Goal: Task Accomplishment & Management: Manage account settings

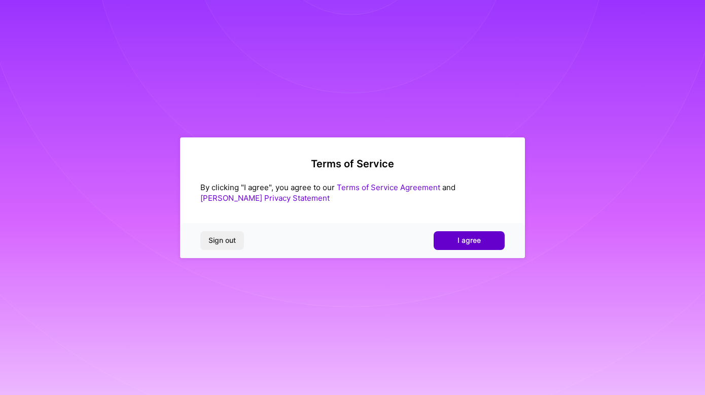
click at [462, 241] on span "I agree" at bounding box center [468, 240] width 23 height 10
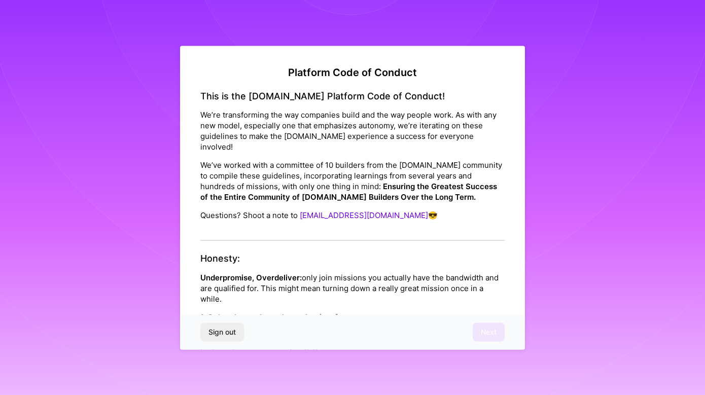
click at [366, 221] on div "This is the [DOMAIN_NAME] Platform Code of Conduct! We’re transforming the way …" at bounding box center [352, 165] width 304 height 151
click at [276, 274] on p "Underpromise, Overdeliver: only join missions you actually have the bandwidth a…" at bounding box center [352, 288] width 304 height 32
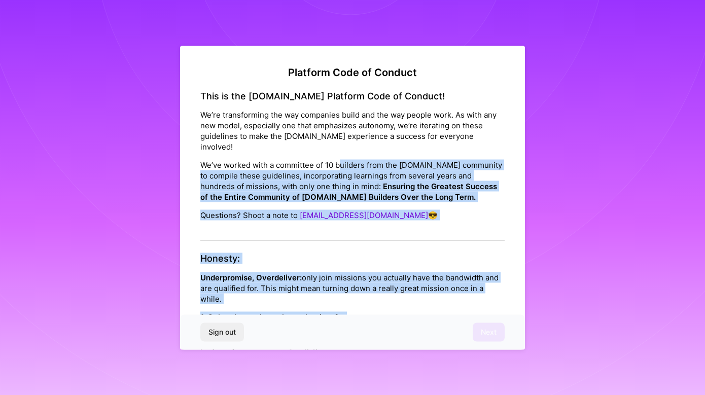
drag, startPoint x: 343, startPoint y: 304, endPoint x: 340, endPoint y: 155, distance: 149.6
click at [340, 160] on p "We’ve worked with a committee of 10 builders from the [DOMAIN_NAME] community t…" at bounding box center [352, 181] width 304 height 43
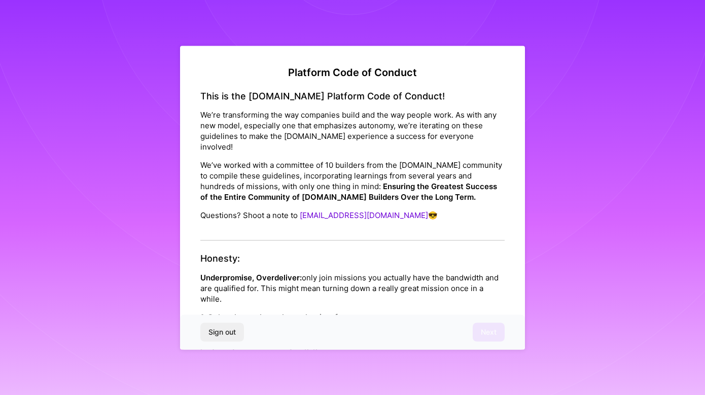
click at [291, 221] on div "This is the [DOMAIN_NAME] Platform Code of Conduct! We’re transforming the way …" at bounding box center [352, 165] width 304 height 151
click at [288, 222] on div "This is the [DOMAIN_NAME] Platform Code of Conduct! We’re transforming the way …" at bounding box center [352, 165] width 304 height 151
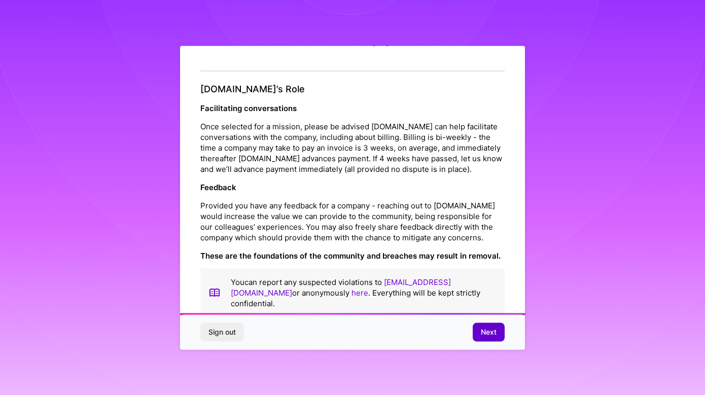
scroll to position [1090, 0]
click at [486, 334] on span "Next" at bounding box center [489, 332] width 16 height 10
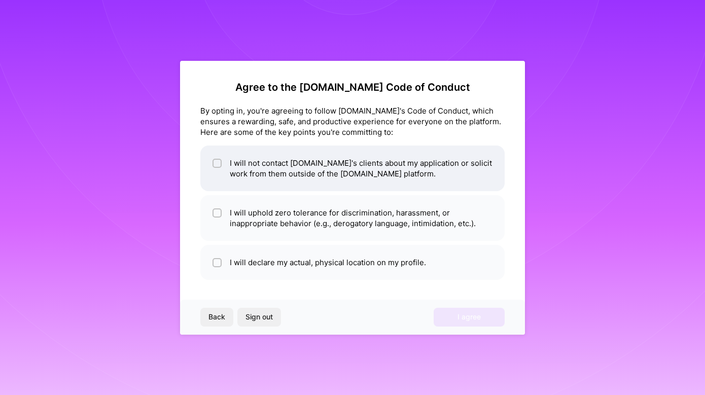
click at [389, 168] on li "I will not contact [DOMAIN_NAME]'s clients about my application or solicit work…" at bounding box center [352, 168] width 304 height 46
checkbox input "true"
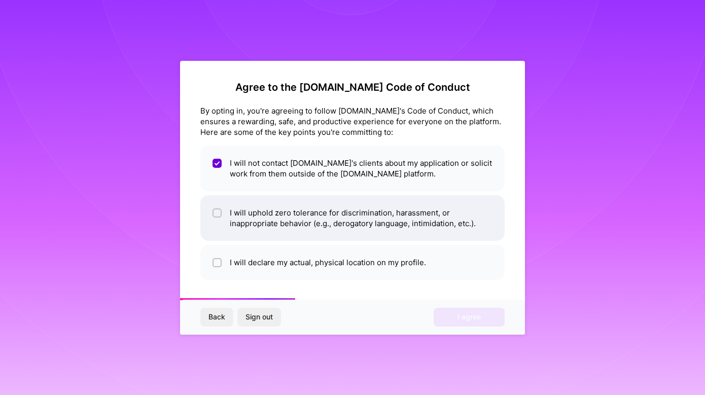
click at [380, 218] on li "I will uphold zero tolerance for discrimination, harassment, or inappropriate b…" at bounding box center [352, 218] width 304 height 46
checkbox input "true"
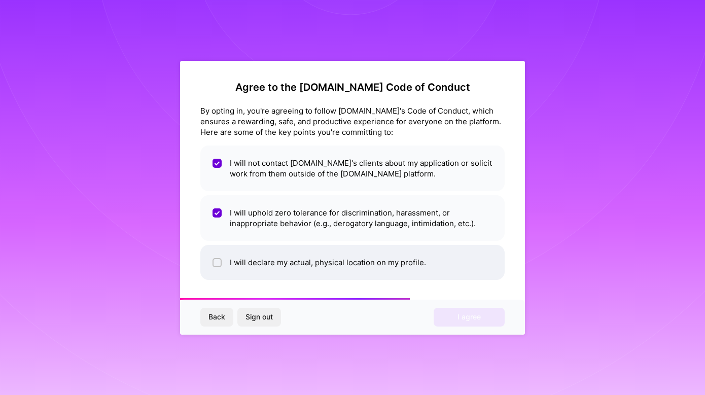
click at [375, 271] on li "I will declare my actual, physical location on my profile." at bounding box center [352, 262] width 304 height 35
checkbox input "true"
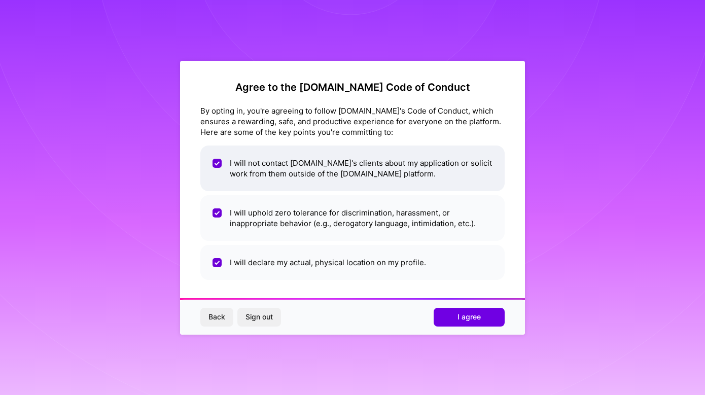
click at [451, 169] on li "I will not contact [DOMAIN_NAME]'s clients about my application or solicit work…" at bounding box center [352, 168] width 304 height 46
click at [451, 168] on li "I will not contact [DOMAIN_NAME]'s clients about my application or solicit work…" at bounding box center [352, 168] width 304 height 46
checkbox input "true"
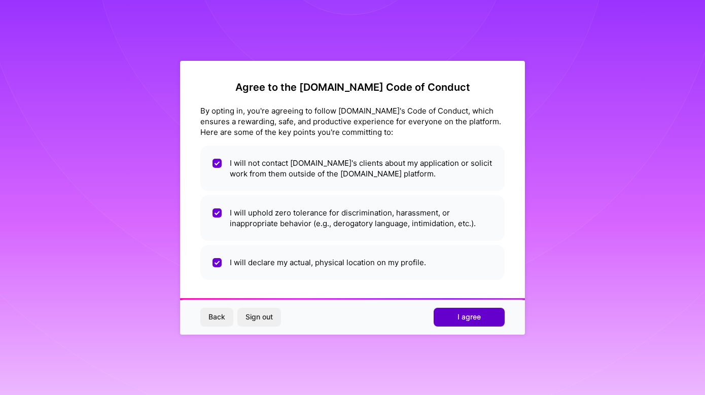
click at [464, 310] on button "I agree" at bounding box center [468, 317] width 71 height 18
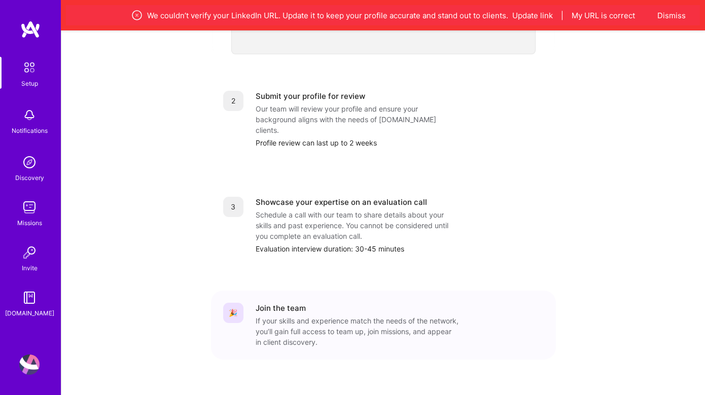
scroll to position [406, 0]
click at [295, 91] on div "Submit your profile for review" at bounding box center [309, 96] width 109 height 11
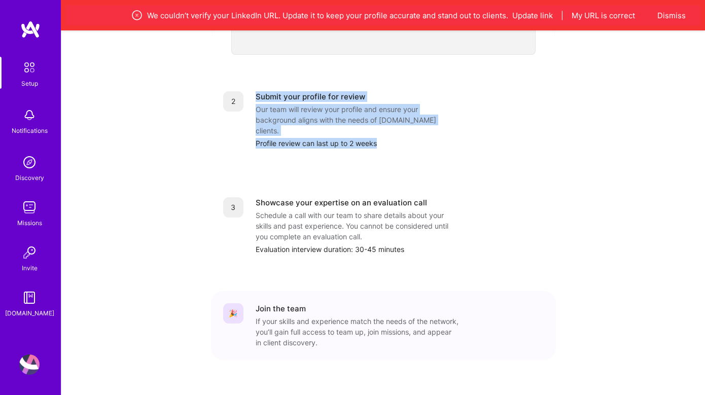
drag, startPoint x: 359, startPoint y: 133, endPoint x: 243, endPoint y: 97, distance: 121.4
click at [243, 97] on div "2 Submit your profile for review Our team will review your profile and ensure y…" at bounding box center [383, 120] width 345 height 82
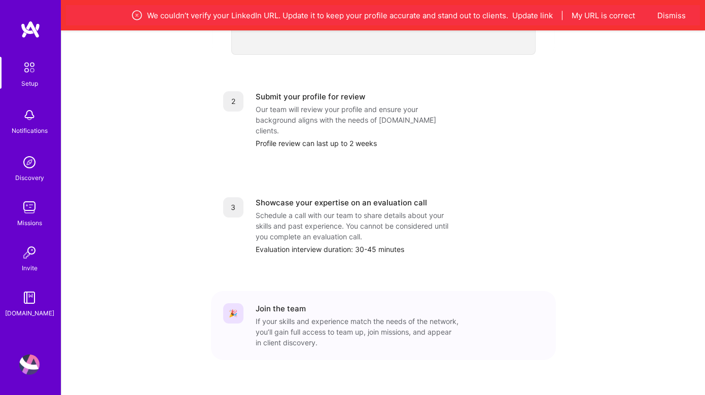
click at [261, 105] on div "Our team will review your profile and ensure your background aligns with the ne…" at bounding box center [356, 120] width 203 height 32
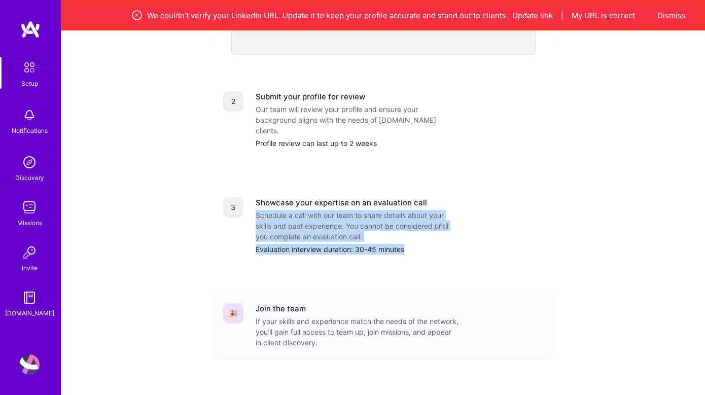
drag, startPoint x: 257, startPoint y: 191, endPoint x: 254, endPoint y: 246, distance: 54.8
click at [254, 247] on div "1 Build a stellar profile to stand out Complete profile Ensure your profile ful…" at bounding box center [383, 78] width 345 height 604
click at [254, 246] on div "1 Build a stellar profile to stand out Complete profile Ensure your profile ful…" at bounding box center [383, 78] width 345 height 604
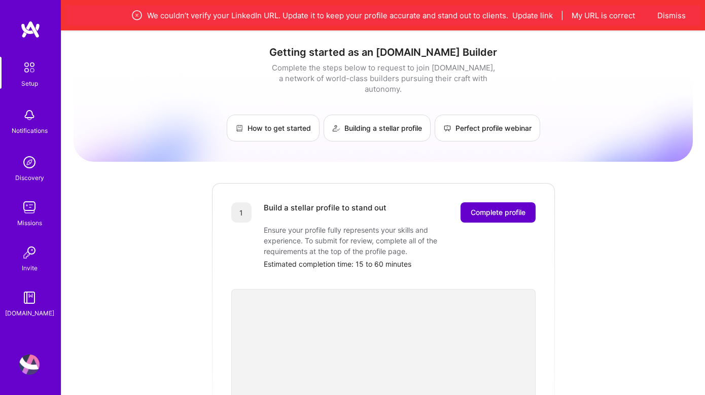
scroll to position [0, 0]
click at [496, 207] on span "Complete profile" at bounding box center [497, 212] width 55 height 10
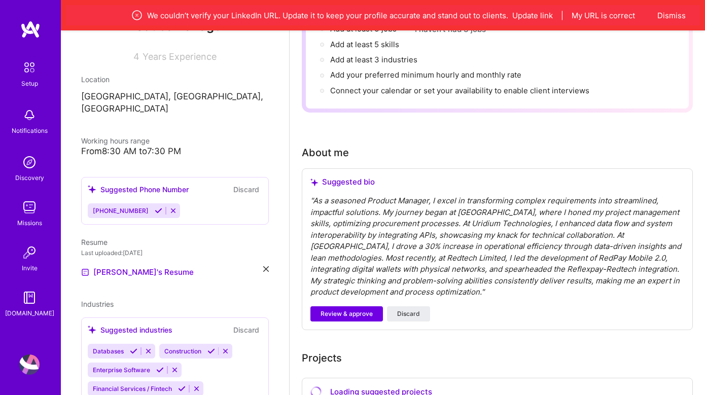
scroll to position [211, 0]
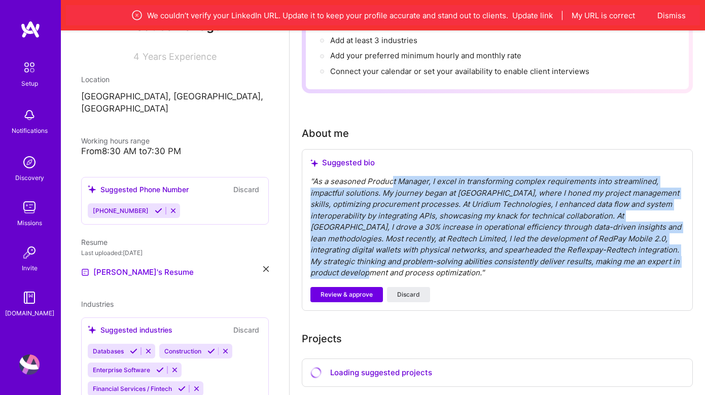
drag, startPoint x: 391, startPoint y: 181, endPoint x: 388, endPoint y: 269, distance: 88.3
click at [388, 269] on div "" As a seasoned Product Manager, I excel in transforming complex requirements i…" at bounding box center [497, 227] width 374 height 103
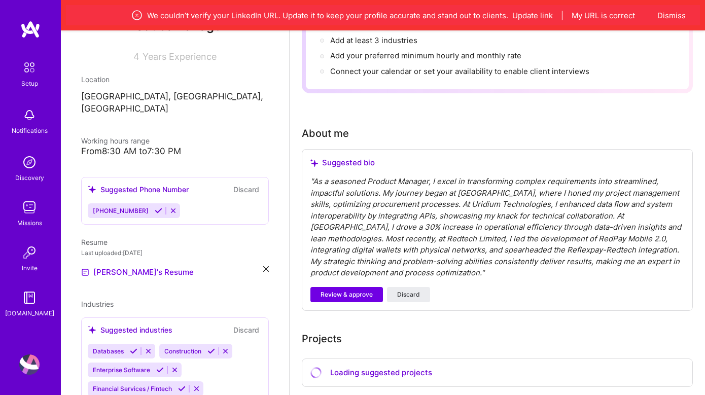
click at [398, 260] on div "" As a seasoned Product Manager, I excel in transforming complex requirements i…" at bounding box center [497, 227] width 374 height 103
click at [364, 290] on span "Review & approve" at bounding box center [346, 294] width 52 height 9
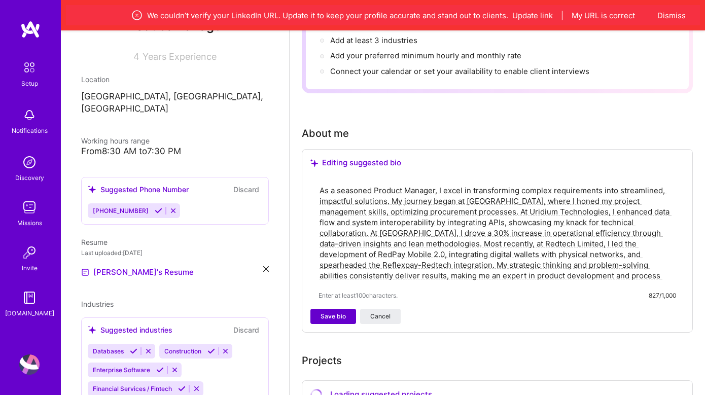
click at [339, 317] on span "Save bio" at bounding box center [332, 316] width 25 height 9
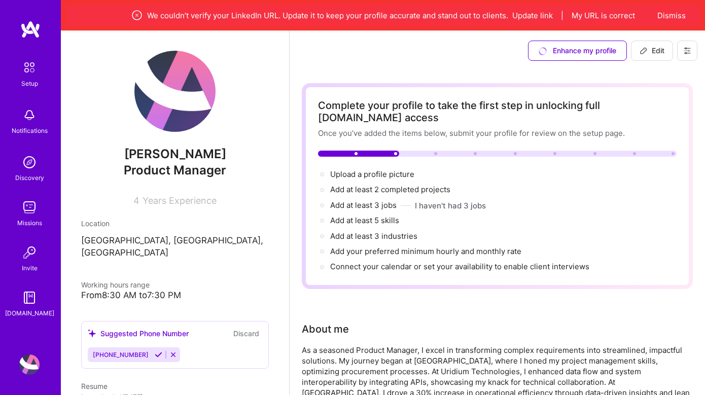
scroll to position [0, 0]
click at [541, 14] on button "Update link" at bounding box center [532, 15] width 41 height 11
select select "US"
click at [540, 11] on button "Update link" at bounding box center [532, 15] width 41 height 11
select select "US"
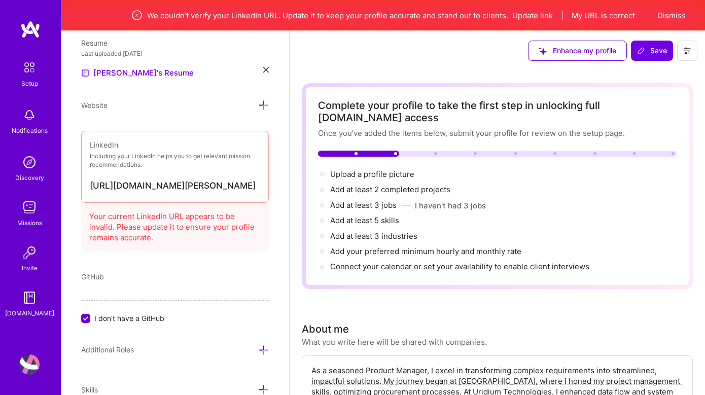
scroll to position [608, 0]
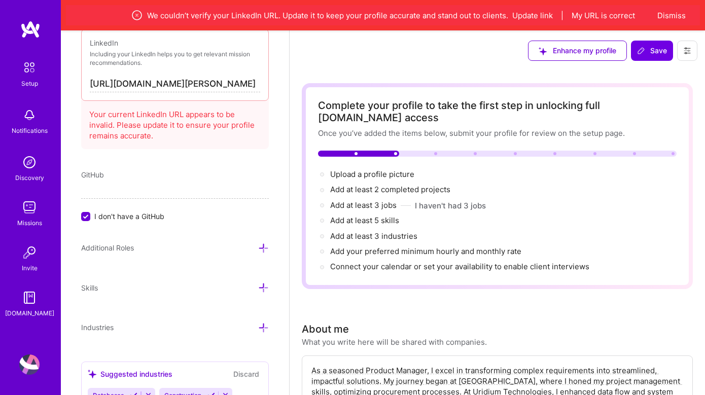
click at [202, 89] on input "[URL][DOMAIN_NAME][PERSON_NAME]" at bounding box center [175, 84] width 170 height 16
paste input "[DOMAIN_NAME][URL][PERSON_NAME]"
type input "[URL][DOMAIN_NAME][PERSON_NAME]"
click at [209, 165] on div "Add photo [PERSON_NAME] Product Manager 4 Years Experience Location This is the…" at bounding box center [175, 227] width 228 height 395
click at [598, 12] on button "My URL is correct" at bounding box center [602, 15] width 63 height 11
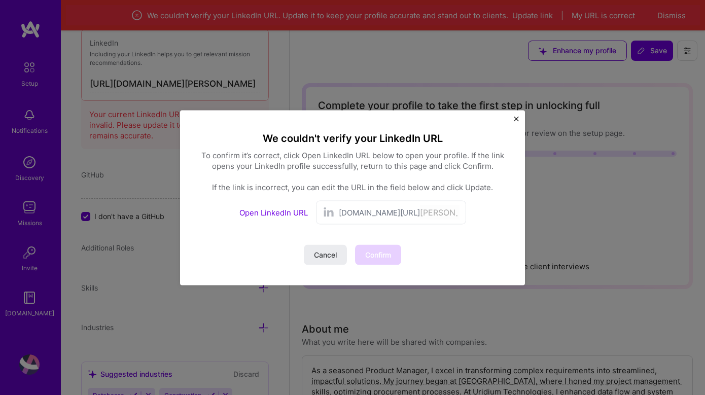
click at [387, 211] on span "[DOMAIN_NAME][URL]" at bounding box center [379, 212] width 81 height 11
click at [289, 212] on link "Open LinkedIn URL" at bounding box center [273, 212] width 68 height 10
type input "[PERSON_NAME]-61a06016/"
click at [373, 254] on span "Update" at bounding box center [378, 254] width 25 height 10
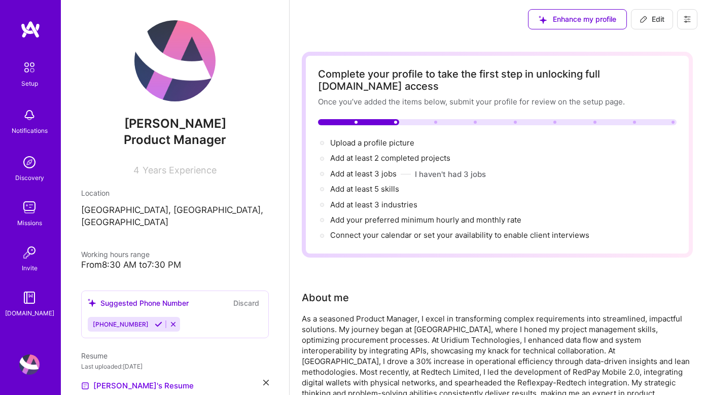
scroll to position [0, 0]
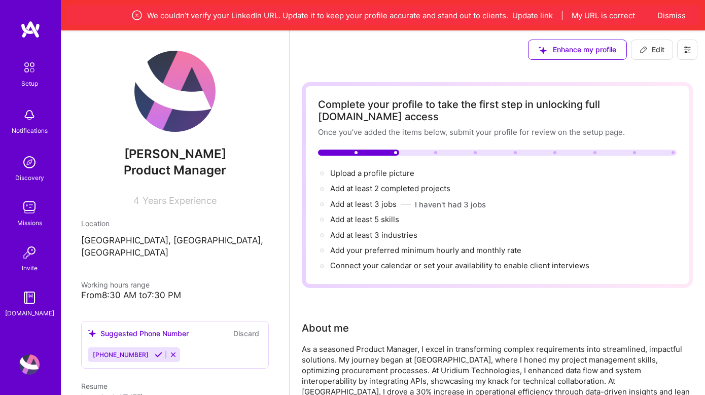
click at [611, 9] on div "We couldn’t verify your LinkedIn URL. Update it to keep your profile accurate a…" at bounding box center [383, 15] width 538 height 12
click at [611, 14] on button "My URL is correct" at bounding box center [602, 15] width 63 height 11
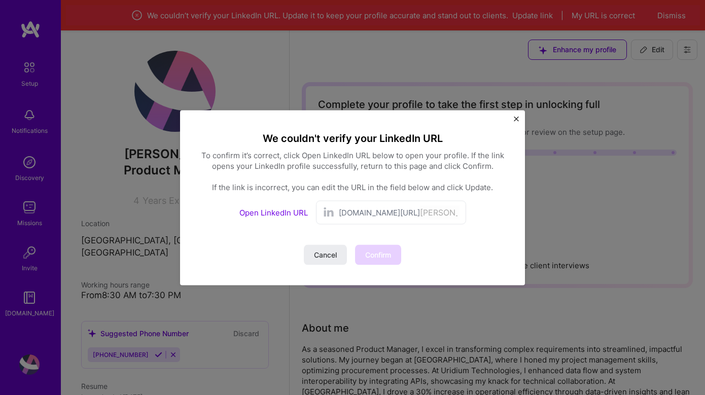
click at [272, 207] on link "Open LinkedIn URL" at bounding box center [273, 212] width 68 height 10
drag, startPoint x: 400, startPoint y: 212, endPoint x: 470, endPoint y: 208, distance: 69.6
paste input "avid-ejike-61a060167/"
type input "[PERSON_NAME]-61a060167/"
click at [382, 247] on button "Update" at bounding box center [377, 254] width 45 height 20
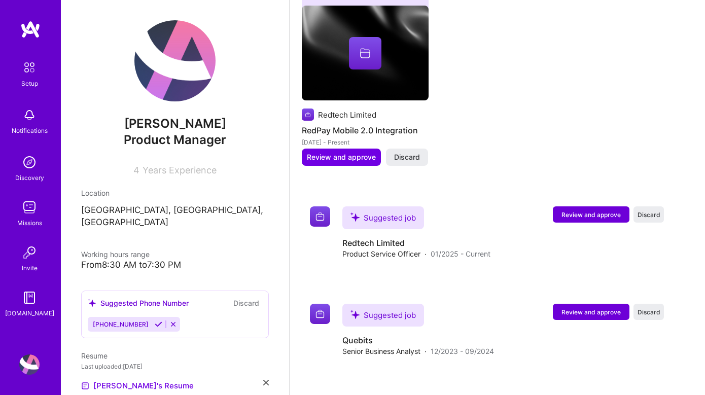
scroll to position [938, 0]
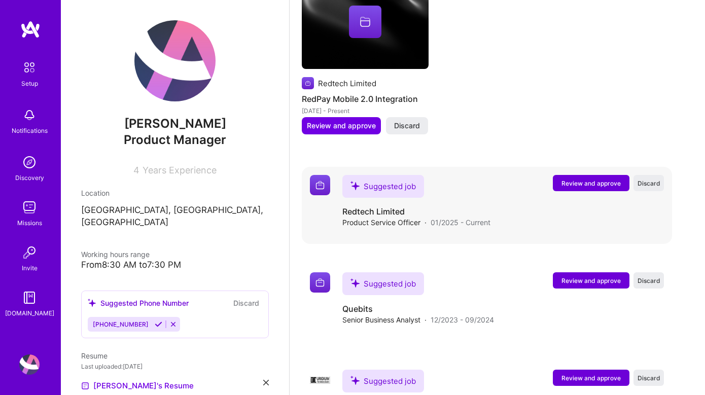
click at [597, 179] on span "Review and approve" at bounding box center [590, 183] width 59 height 9
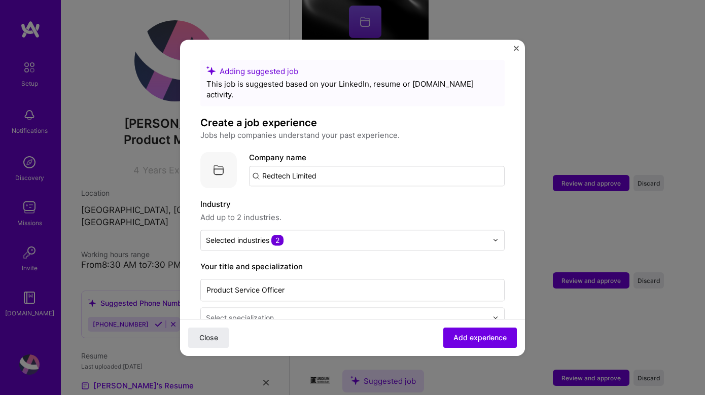
click at [514, 46] on img "Close" at bounding box center [516, 48] width 5 height 5
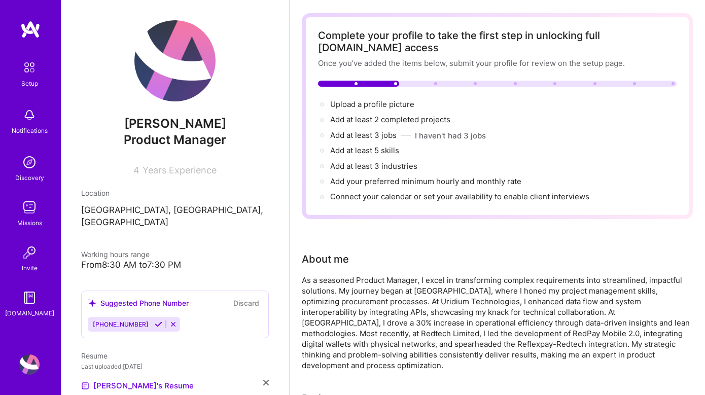
scroll to position [0, 0]
